Goal: Navigation & Orientation: Understand site structure

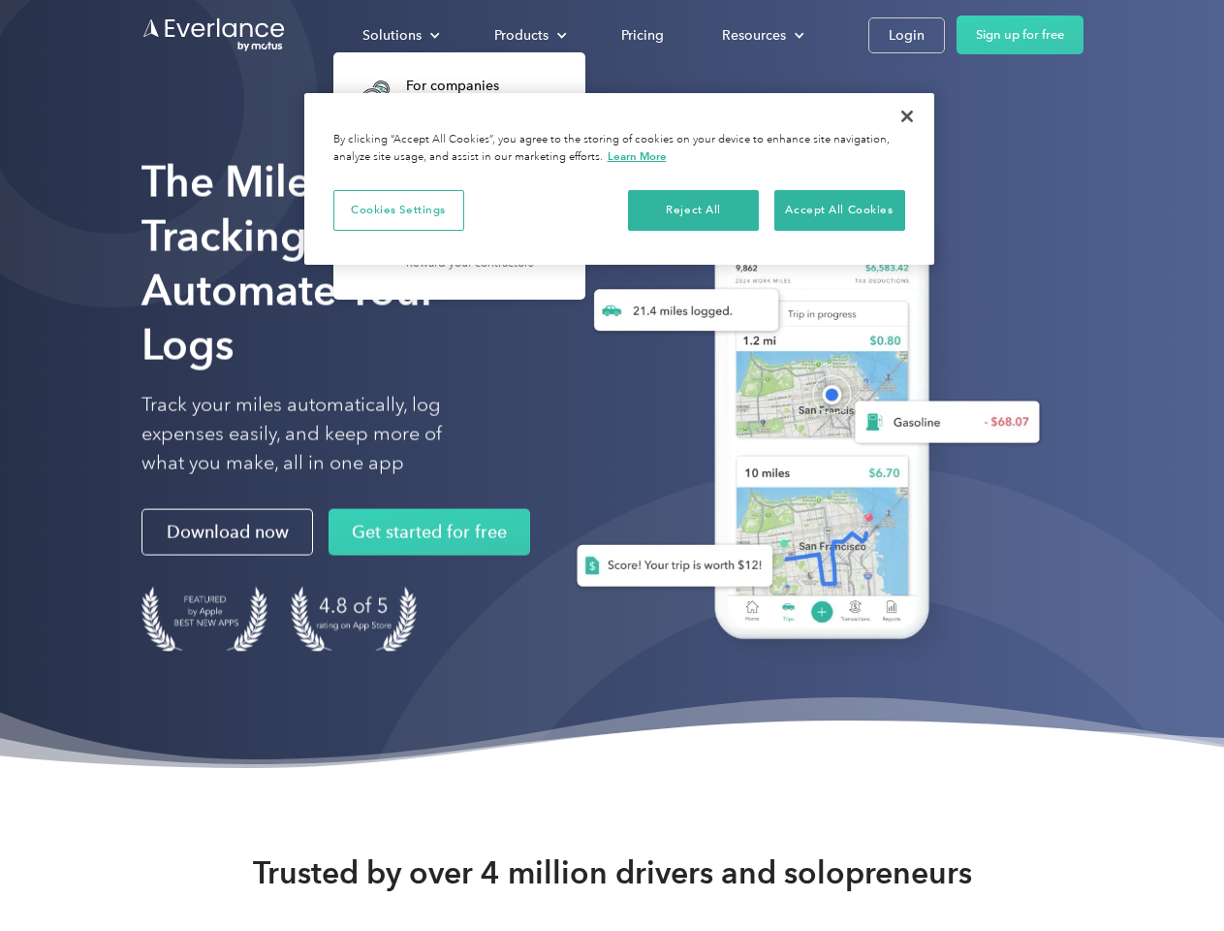
click at [400, 35] on div "Solutions" at bounding box center [392, 35] width 59 height 24
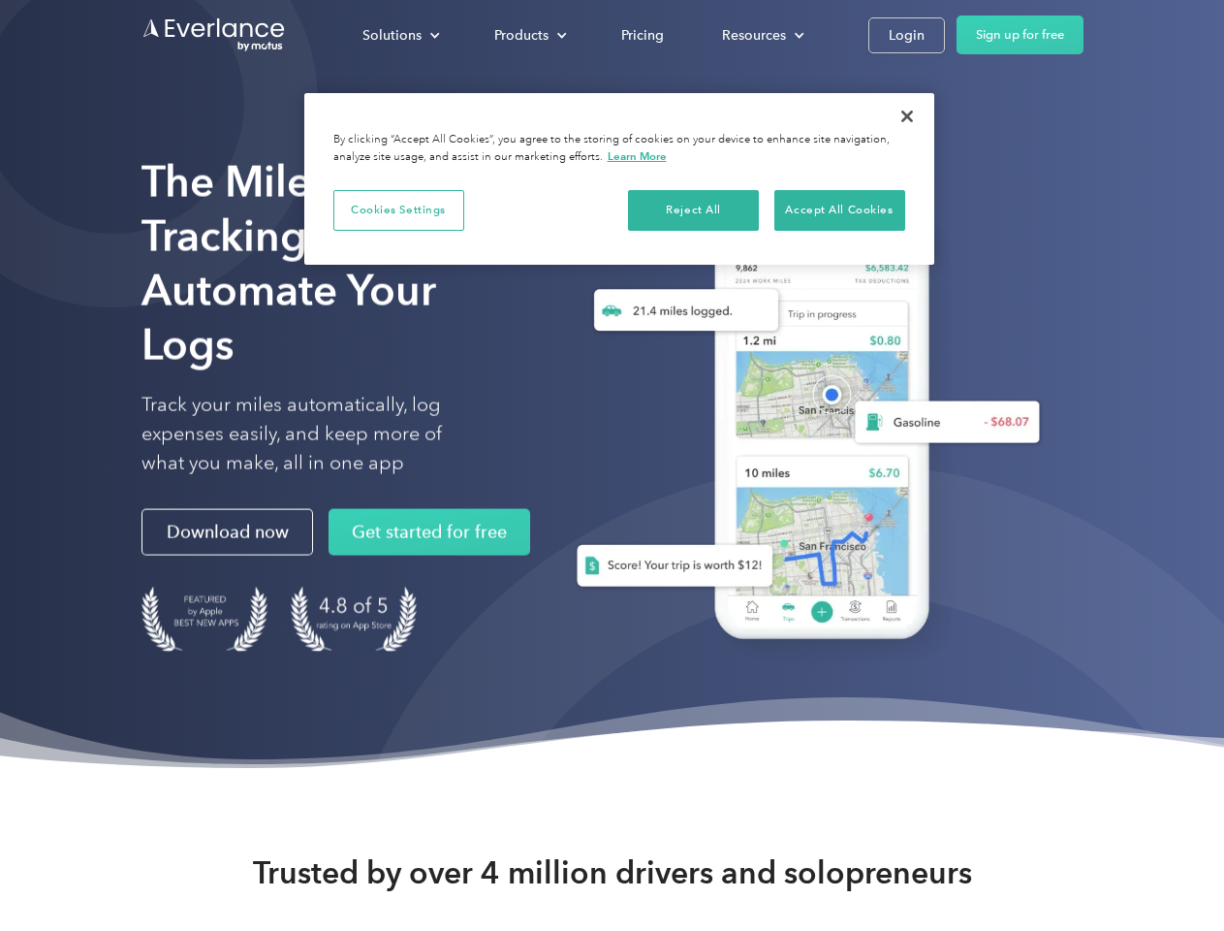
click at [528, 35] on div "Products" at bounding box center [521, 35] width 54 height 24
click at [761, 35] on div "Resources" at bounding box center [754, 35] width 64 height 24
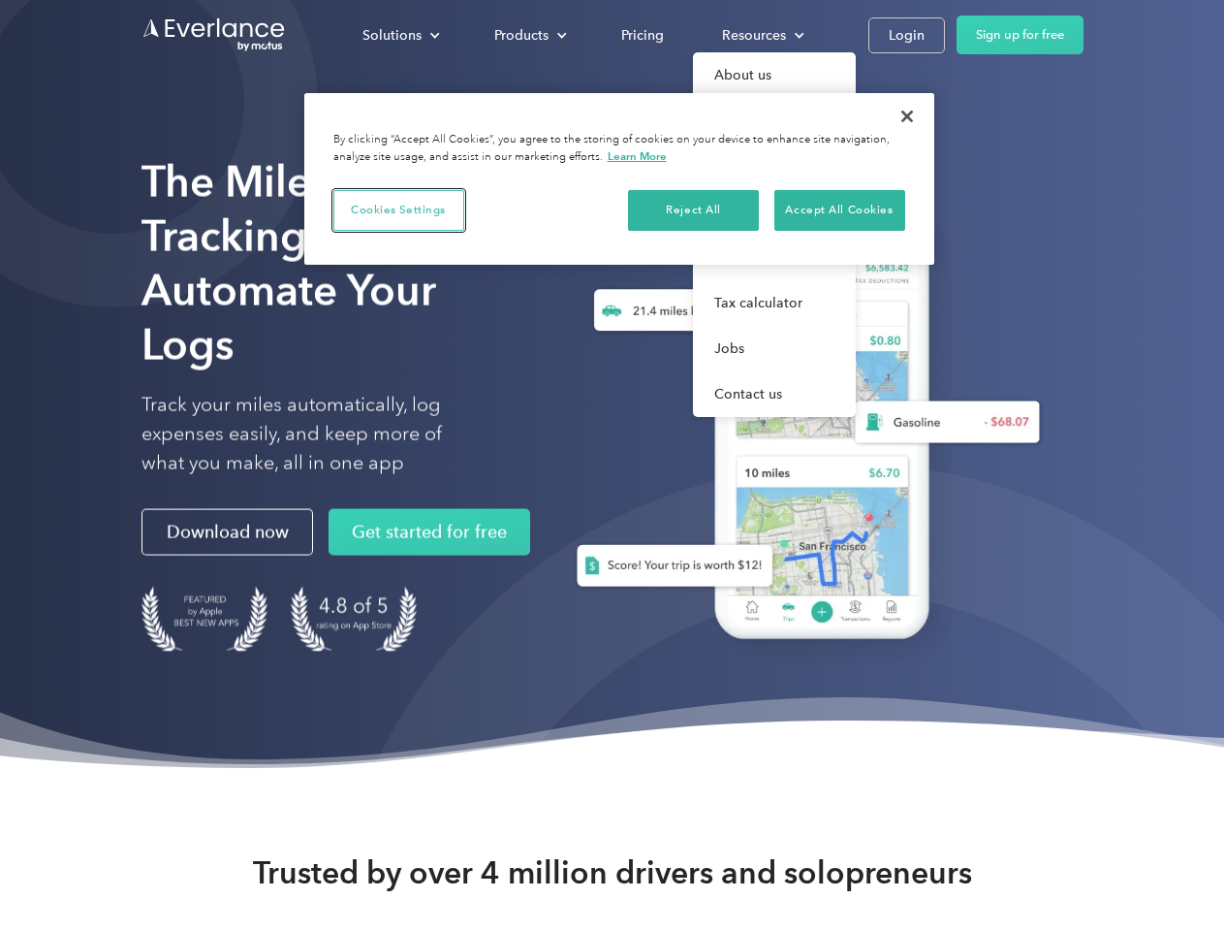
click at [398, 209] on button "Cookies Settings" at bounding box center [398, 210] width 131 height 41
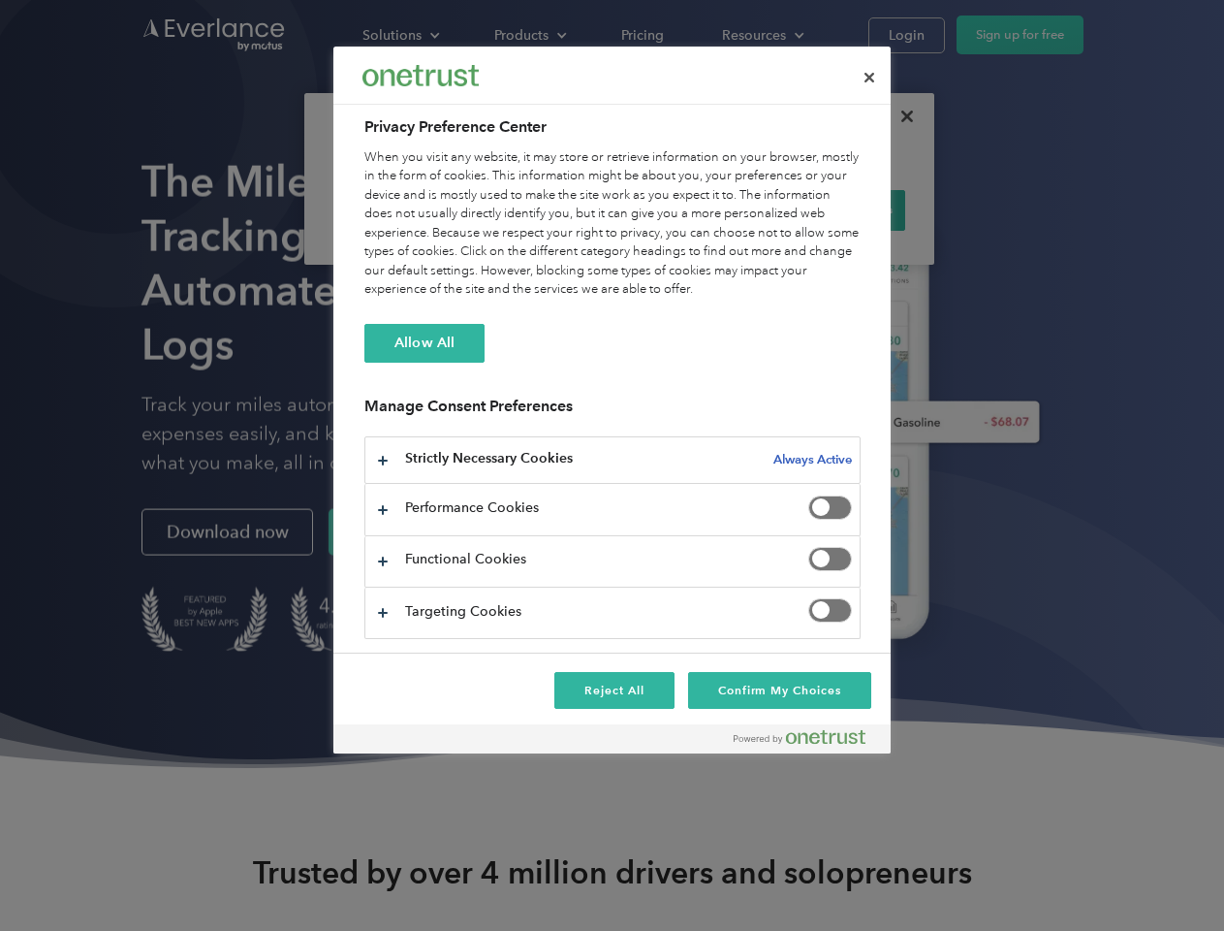
click at [694, 209] on div "When you visit any website, it may store or retrieve information on your browse…" at bounding box center [612, 223] width 496 height 151
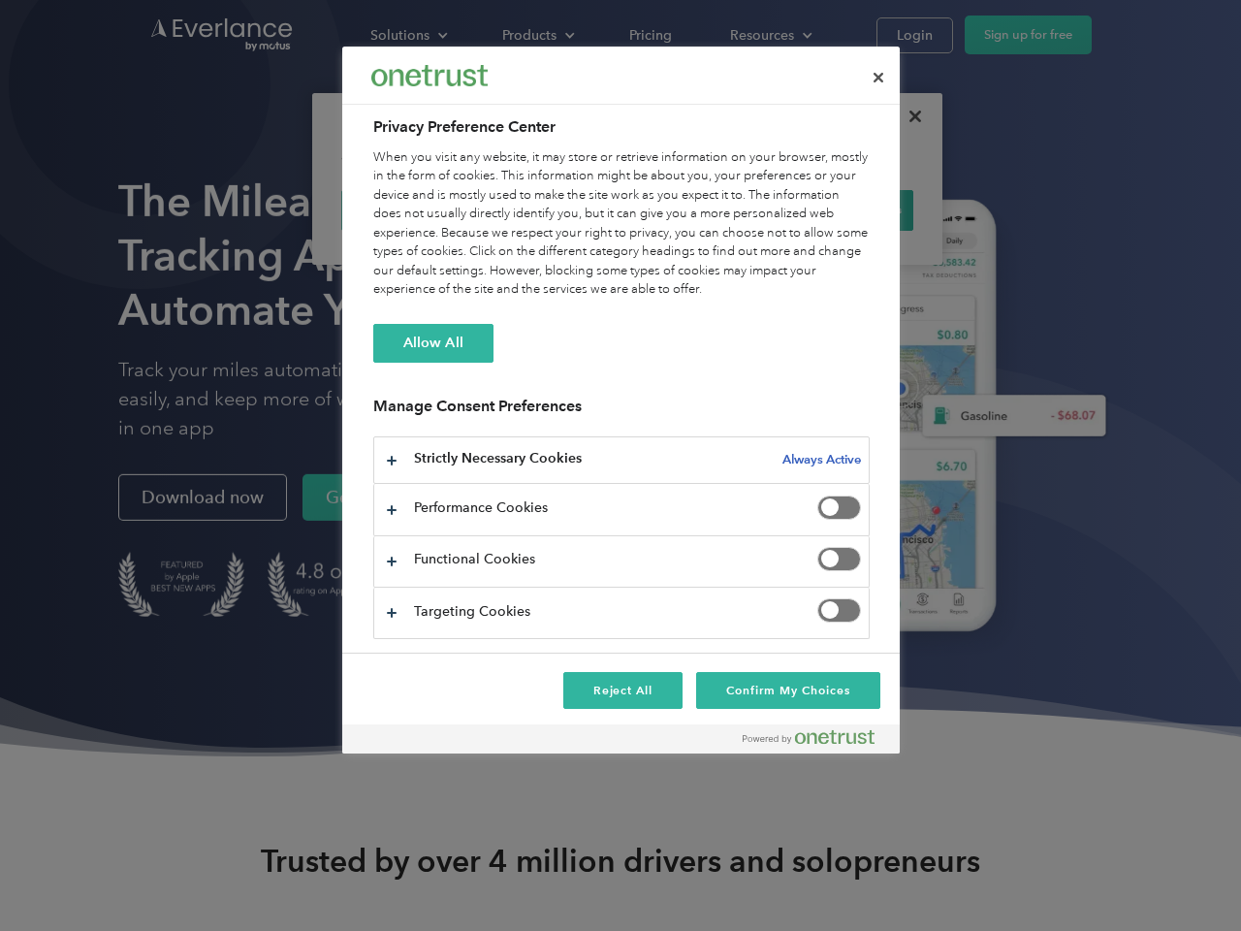
click at [839, 209] on div "When you visit any website, it may store or retrieve information on your browse…" at bounding box center [621, 223] width 496 height 151
click at [907, 116] on div at bounding box center [620, 465] width 1241 height 931
